Goal: Complete application form

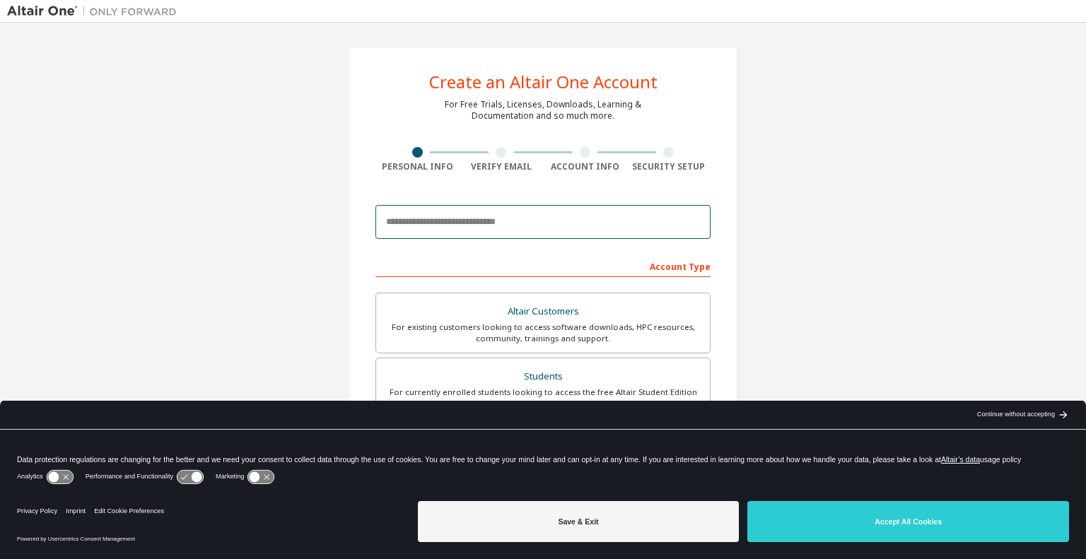
click at [564, 223] on input "email" at bounding box center [542, 222] width 335 height 34
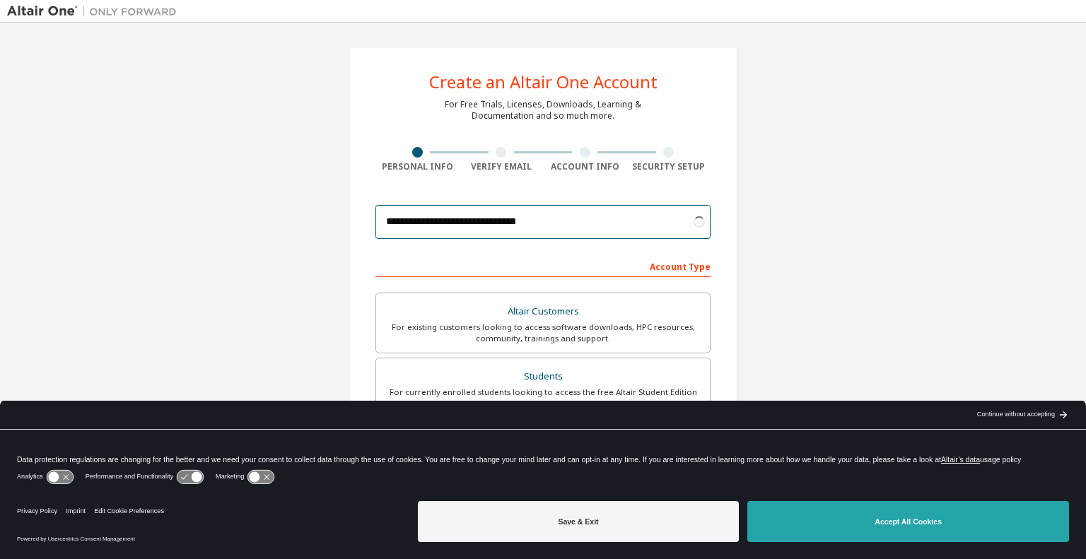
type input "**********"
click at [897, 525] on button "Accept All Cookies" at bounding box center [908, 521] width 322 height 41
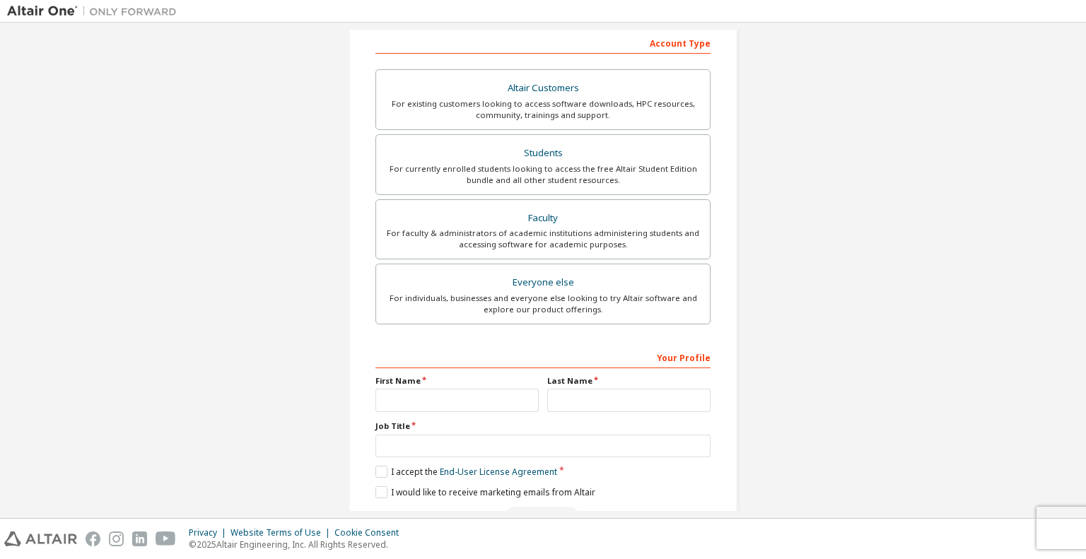
scroll to position [194, 0]
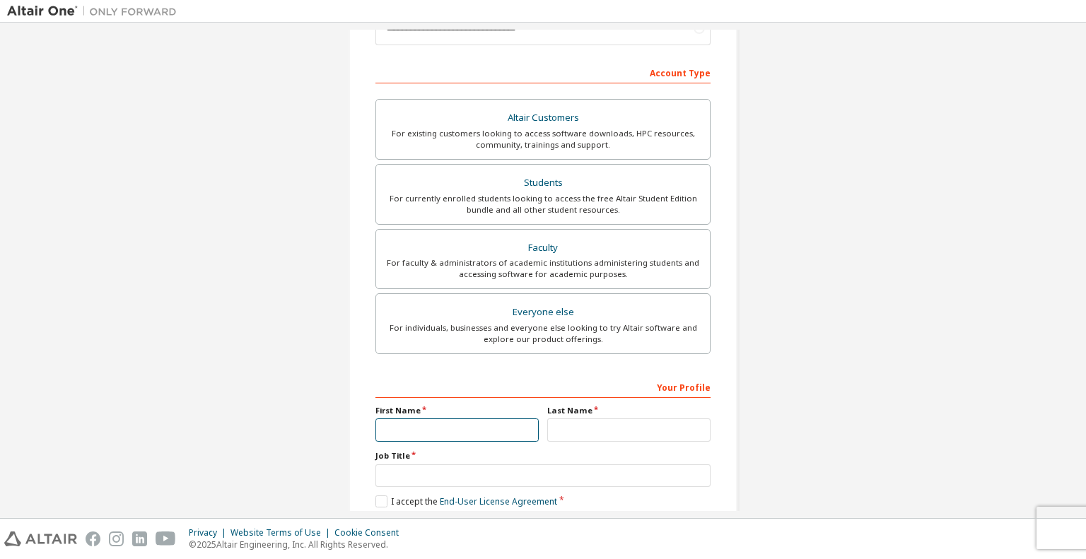
click at [490, 424] on input "text" at bounding box center [456, 430] width 163 height 23
type input "****"
type input "**********"
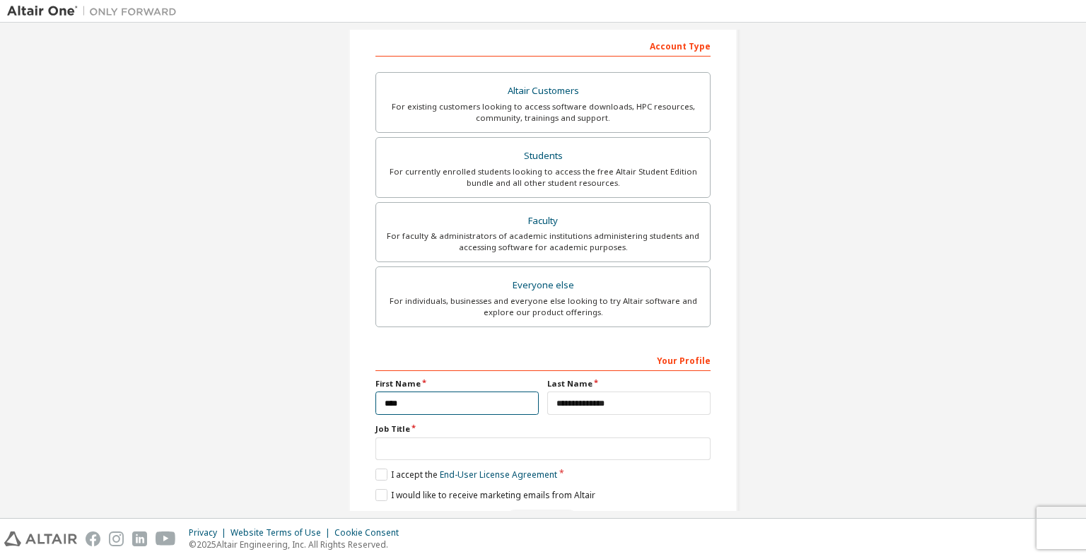
scroll to position [264, 0]
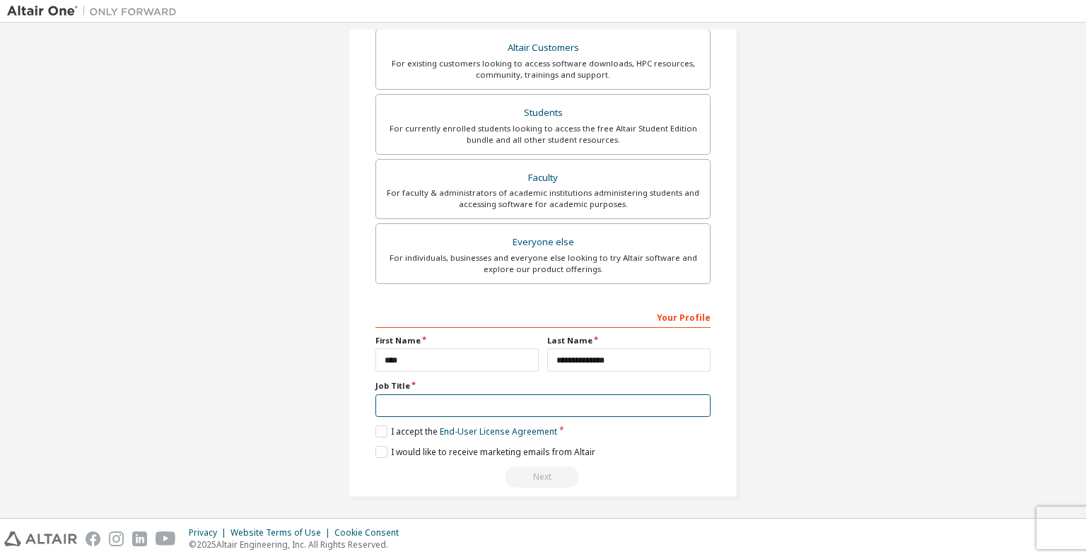
click at [465, 407] on input "text" at bounding box center [542, 406] width 335 height 23
click at [379, 427] on label "I accept the End-User License Agreement" at bounding box center [466, 432] width 182 height 12
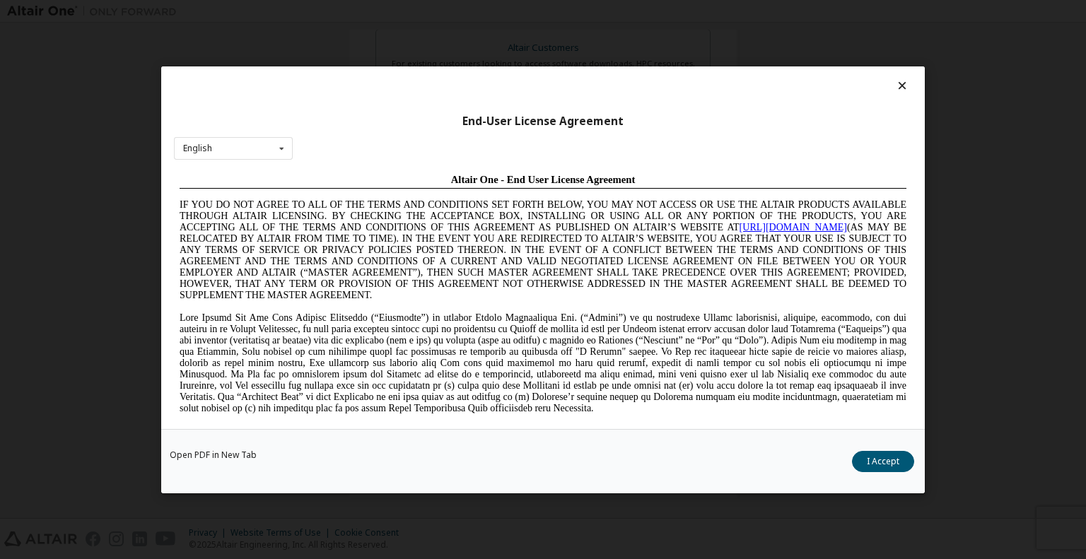
scroll to position [0, 0]
click at [897, 467] on button "I Accept" at bounding box center [883, 460] width 62 height 21
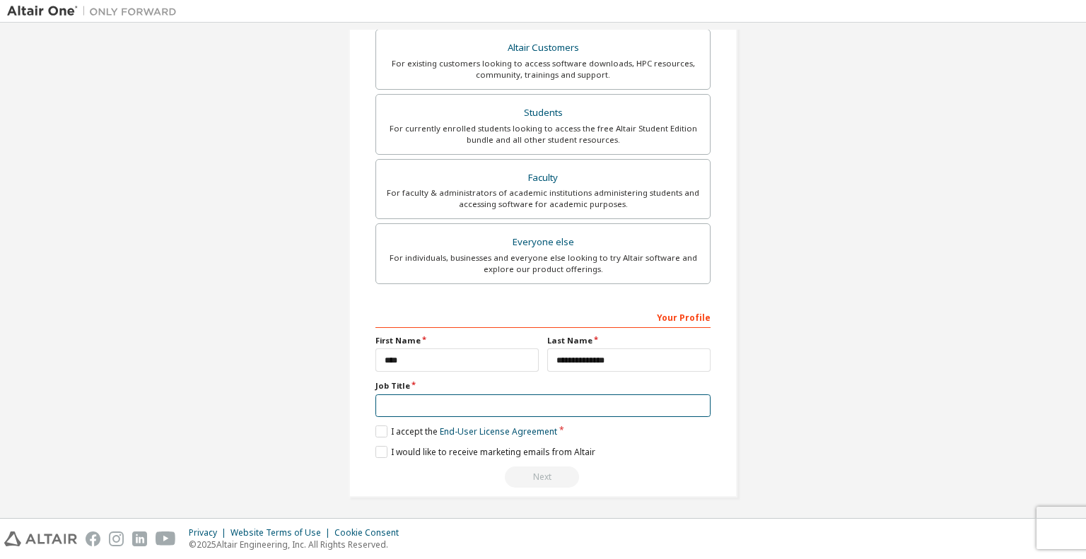
click at [529, 408] on input "text" at bounding box center [542, 406] width 335 height 23
type input "*"
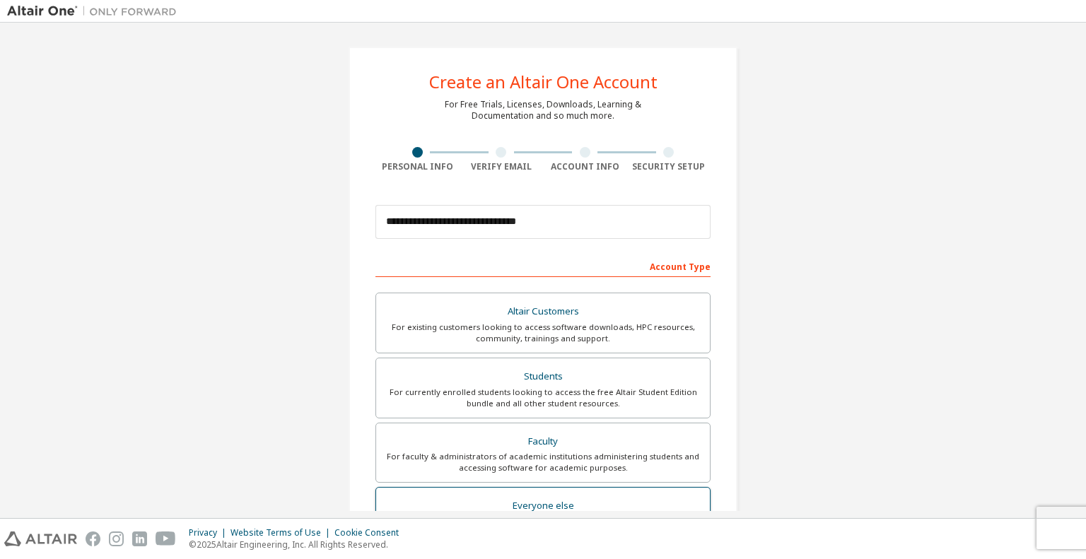
scroll to position [264, 0]
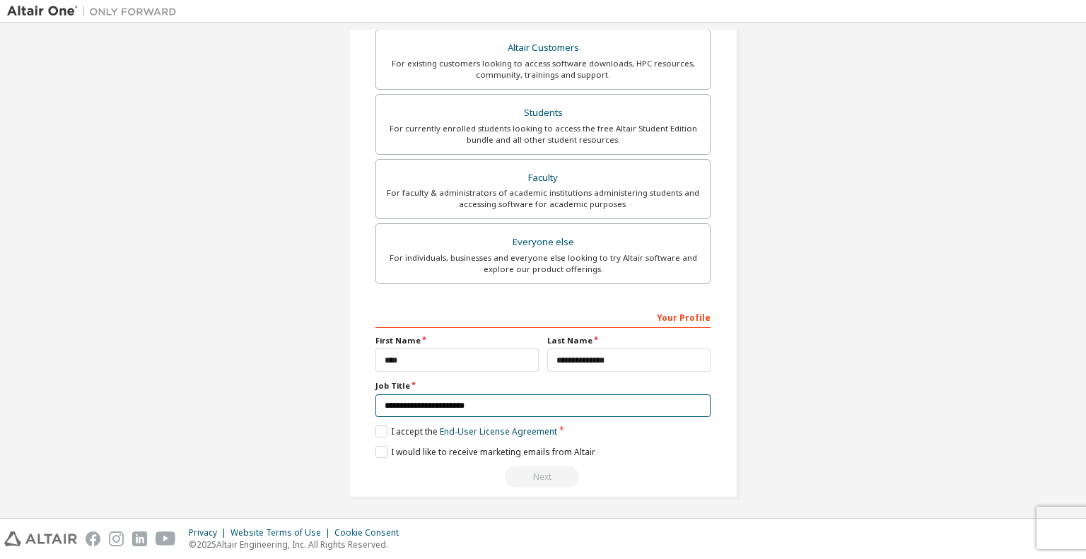
type input "**********"
click at [590, 382] on label "Job Title" at bounding box center [542, 385] width 335 height 11
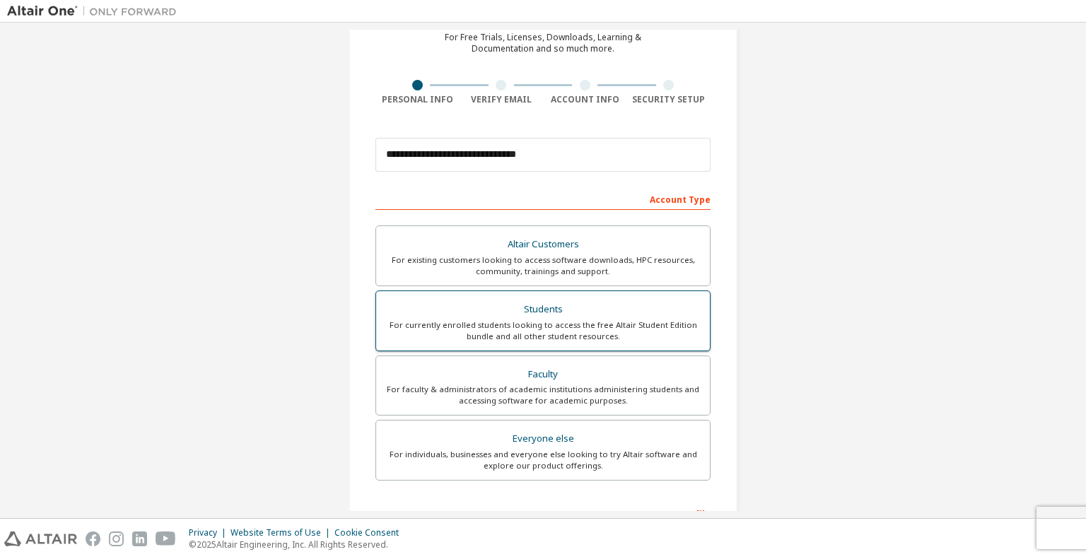
scroll to position [71, 0]
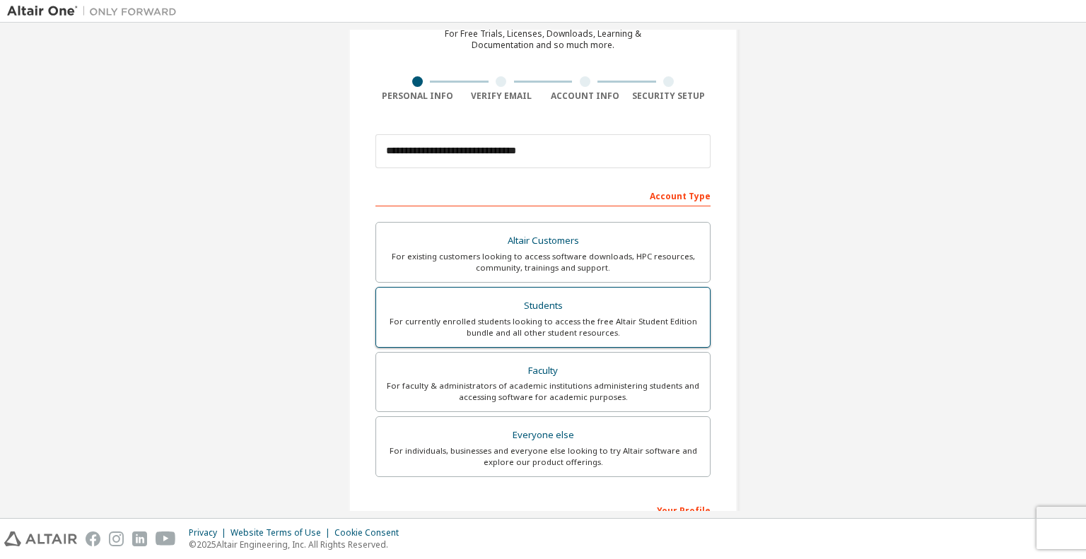
click at [620, 316] on div "For currently enrolled students looking to access the free Altair Student Editi…" at bounding box center [543, 327] width 317 height 23
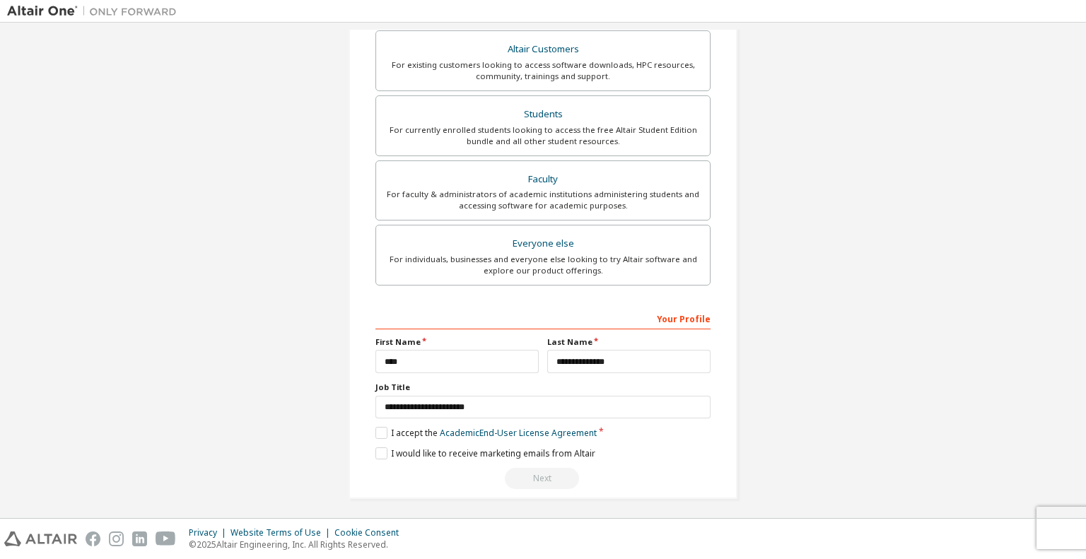
scroll to position [264, 0]
click at [375, 426] on label "I accept the Academic End-User License Agreement" at bounding box center [485, 432] width 221 height 12
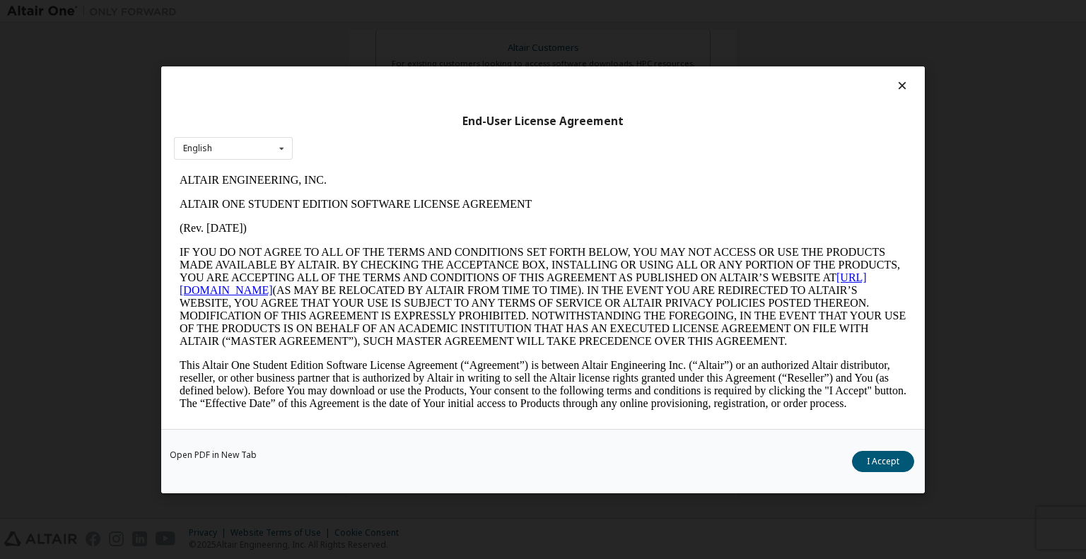
scroll to position [0, 0]
click at [238, 158] on div "English English" at bounding box center [233, 147] width 119 height 23
click at [339, 146] on div "End-User License Agreement English English" at bounding box center [543, 247] width 764 height 363
click at [885, 462] on button "I Accept" at bounding box center [883, 460] width 62 height 21
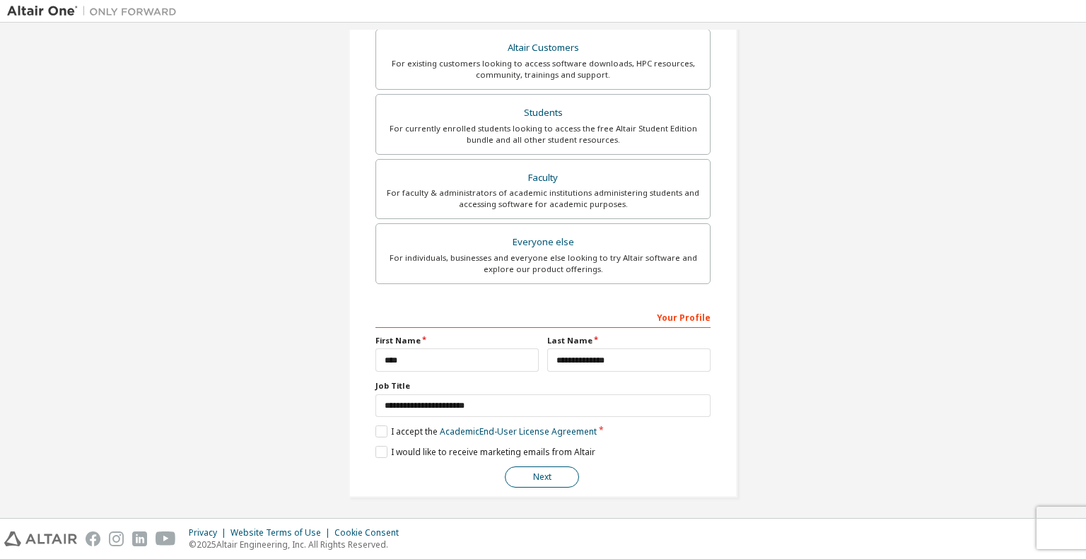
click at [554, 479] on button "Next" at bounding box center [542, 477] width 74 height 21
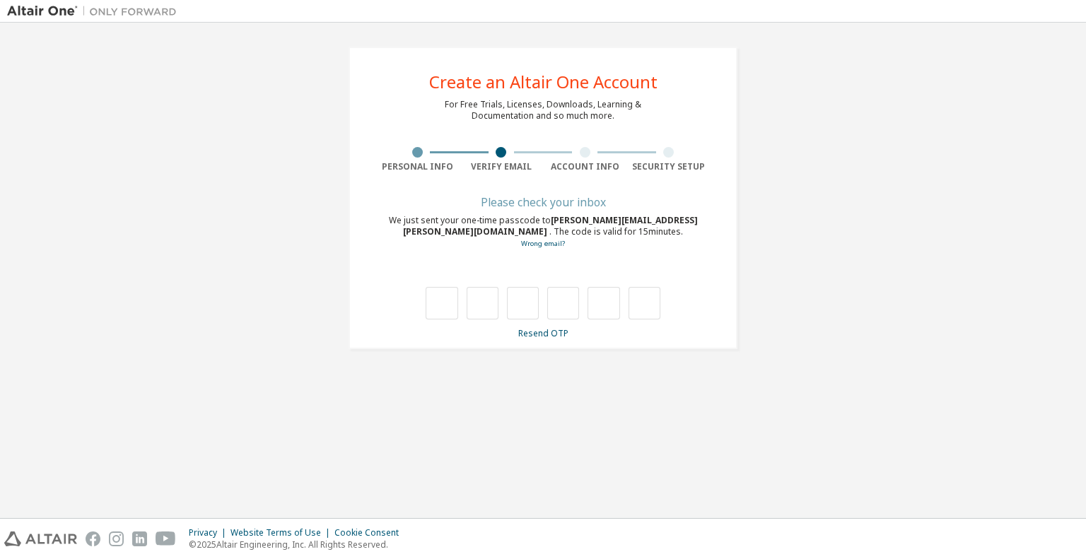
type input "*"
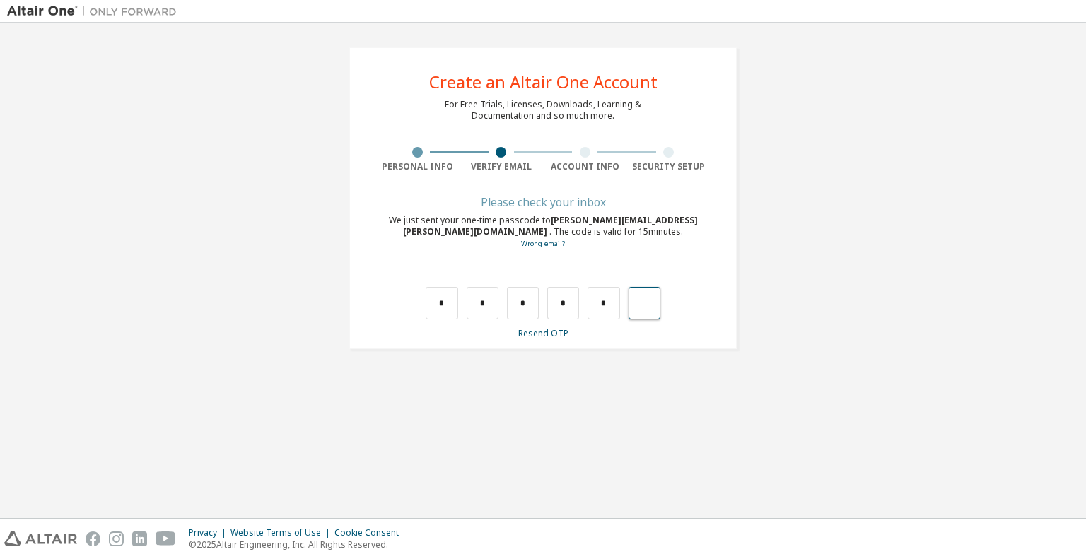
type input "*"
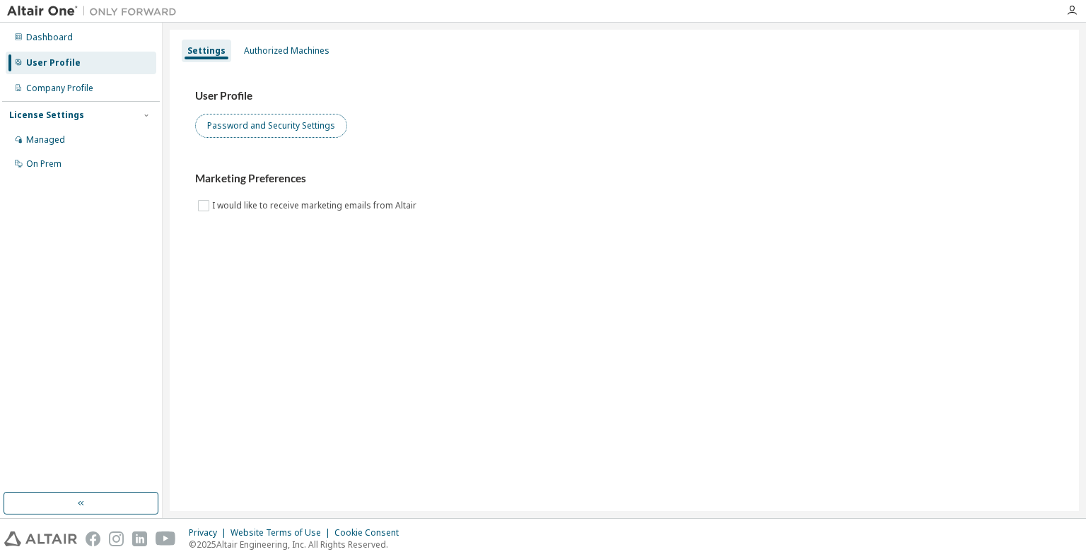
click at [318, 133] on button "Password and Security Settings" at bounding box center [271, 126] width 152 height 24
